Goal: Participate in discussion: Engage in conversation with other users on a specific topic

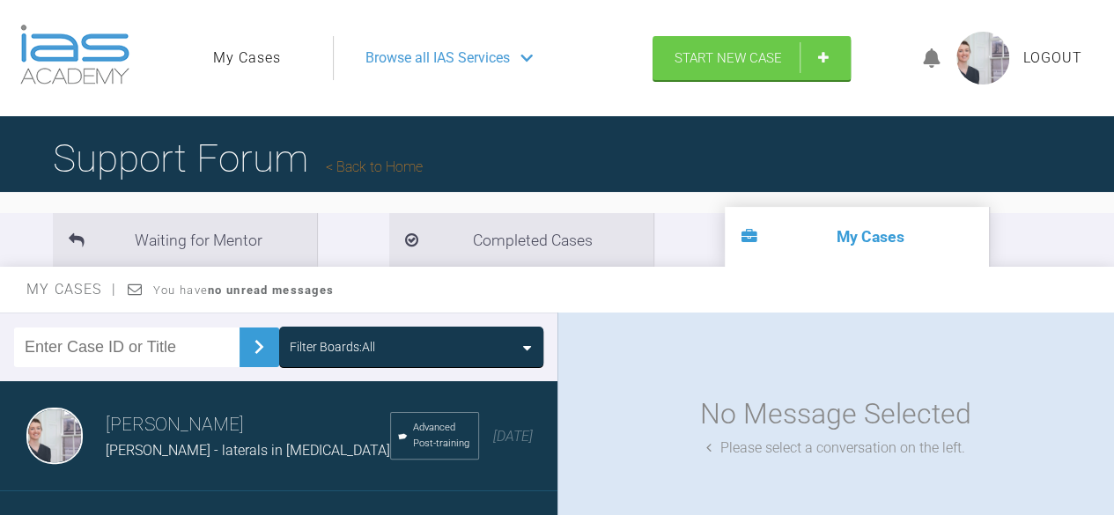
click at [466, 56] on span "Browse all IAS Services" at bounding box center [437, 58] width 144 height 23
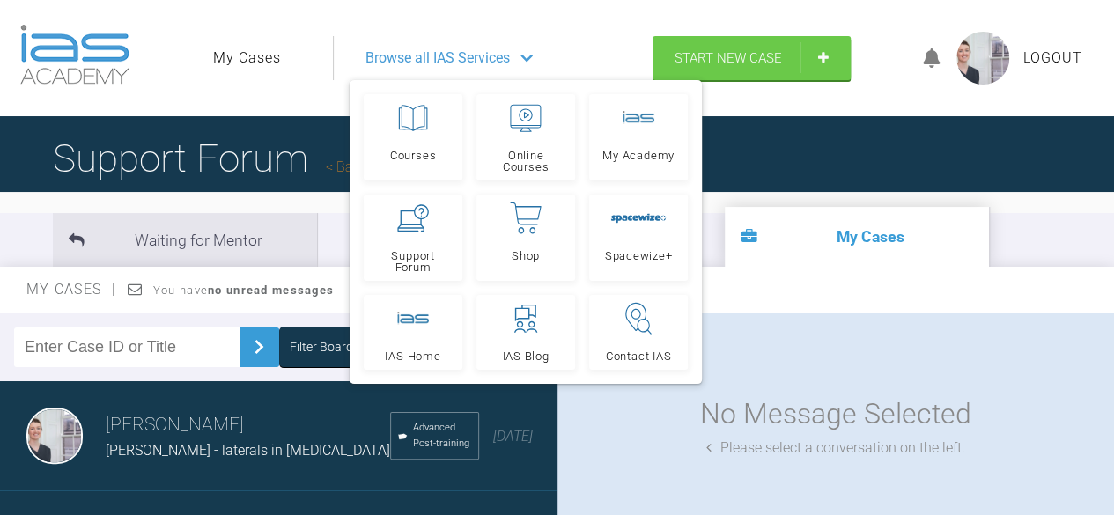
click at [259, 64] on link "My Cases" at bounding box center [247, 58] width 68 height 23
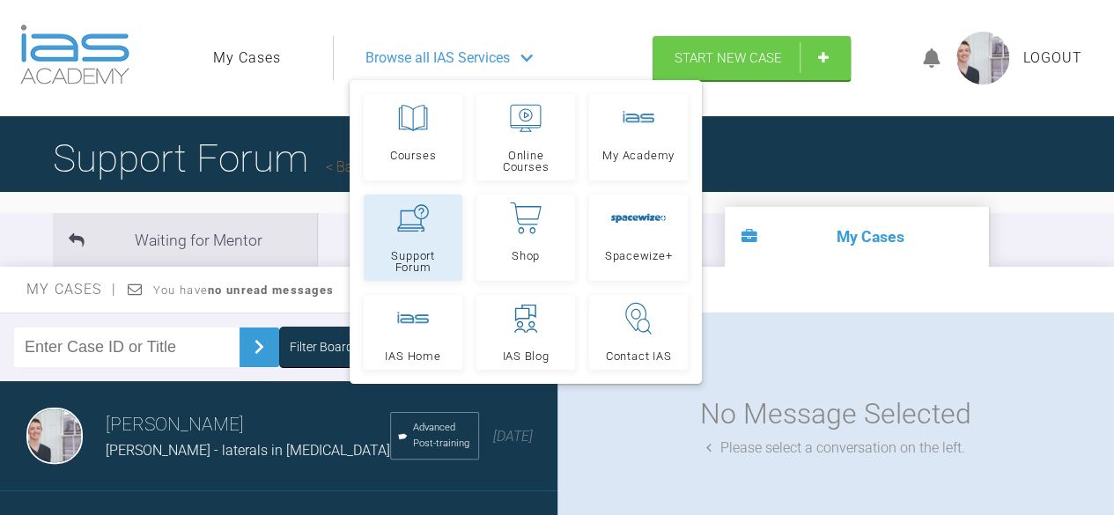
click at [409, 226] on icon at bounding box center [413, 217] width 32 height 27
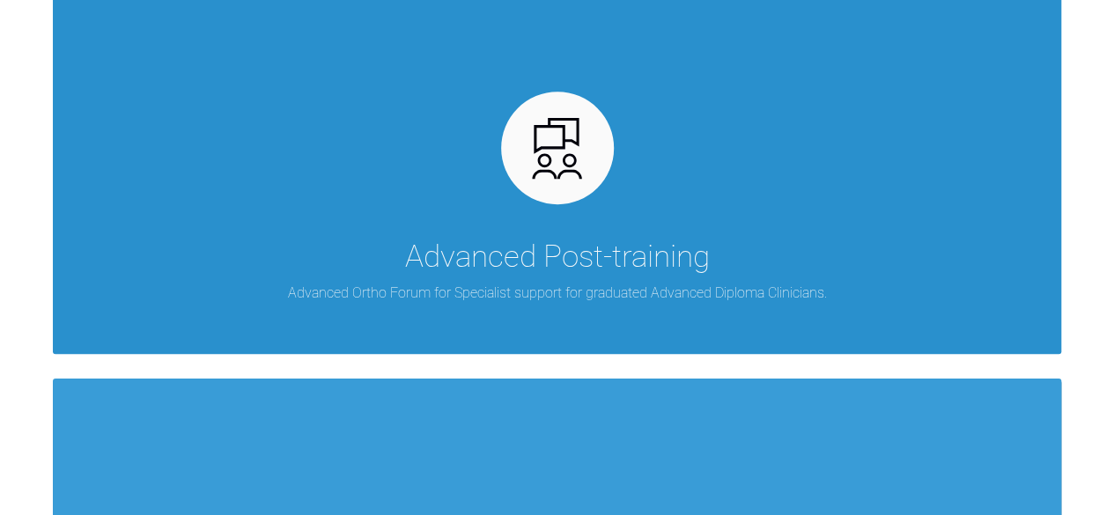
drag, startPoint x: 0, startPoint y: 0, endPoint x: 409, endPoint y: 226, distance: 467.0
click at [409, 226] on div "Advanced Post-training Advanced Ortho Forum for Specialist support for graduate…" at bounding box center [557, 150] width 1008 height 408
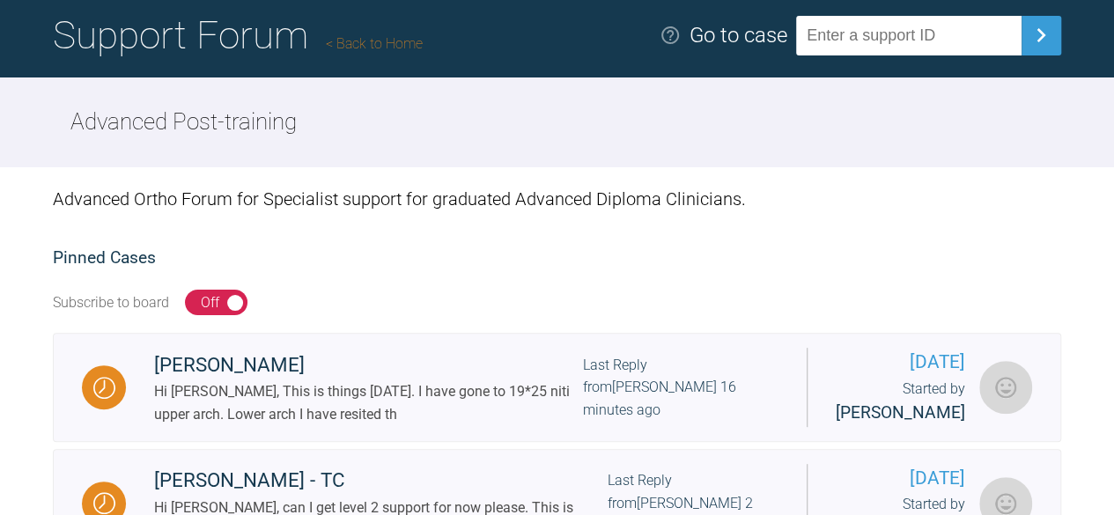
scroll to position [119, 0]
